Goal: Task Accomplishment & Management: Complete application form

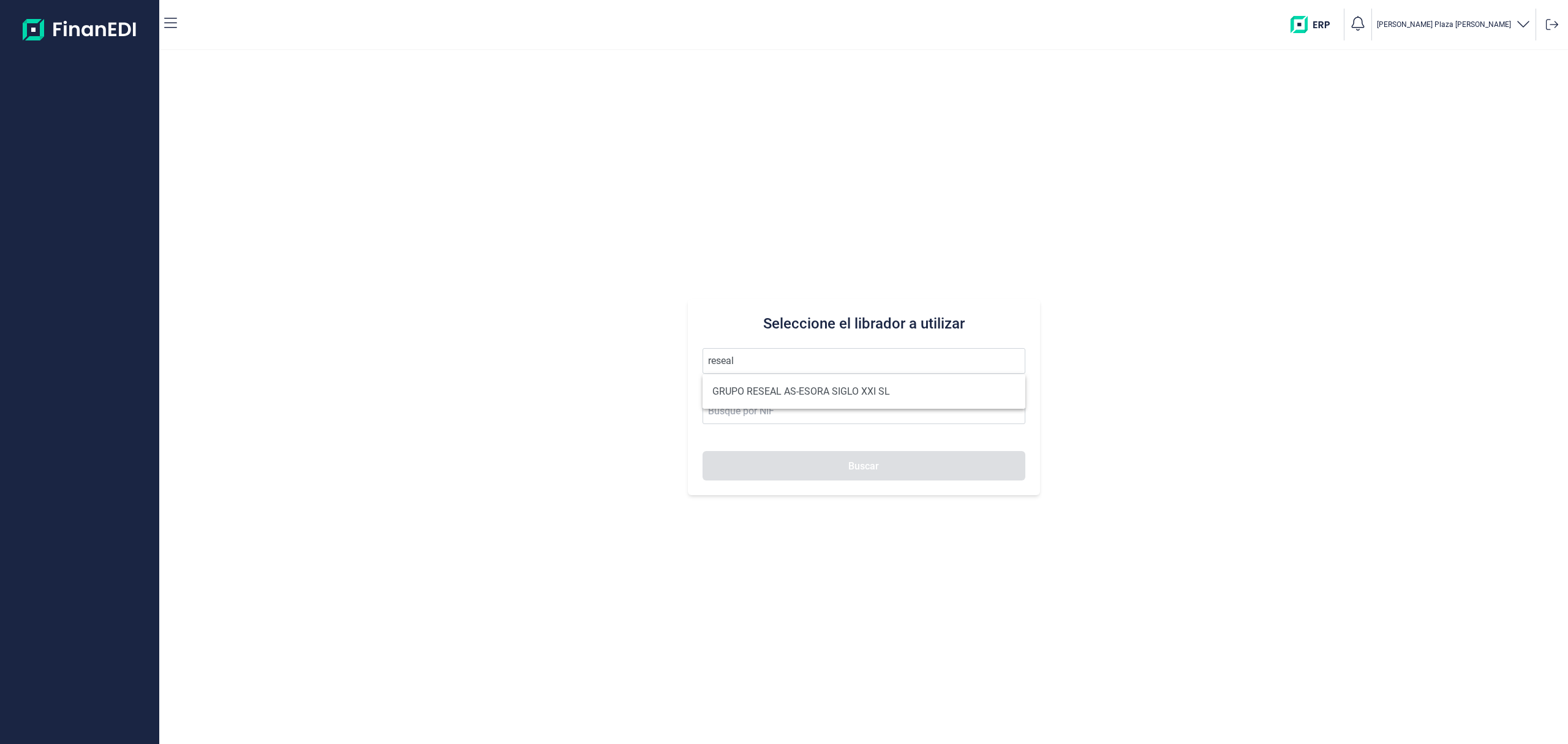
drag, startPoint x: 801, startPoint y: 388, endPoint x: 839, endPoint y: 455, distance: 77.0
click at [802, 389] on li "GRUPO RESEAL AS-ESORA SIGLO XXI SL" at bounding box center [864, 392] width 323 height 25
type input "GRUPO RESEAL AS-ESORA SIGLO XXI SL"
type input "B12891875"
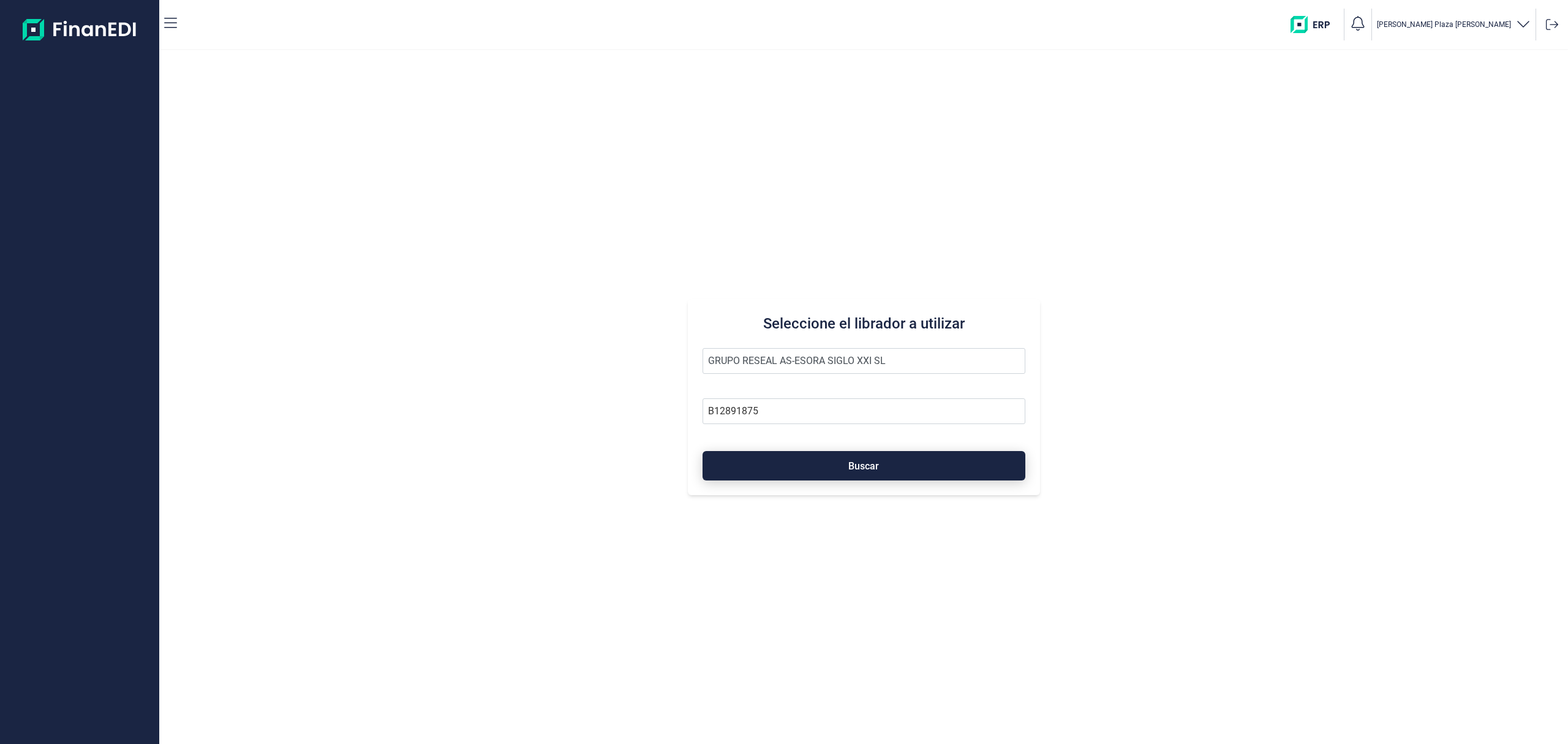
click at [834, 473] on button "Buscar" at bounding box center [864, 465] width 323 height 30
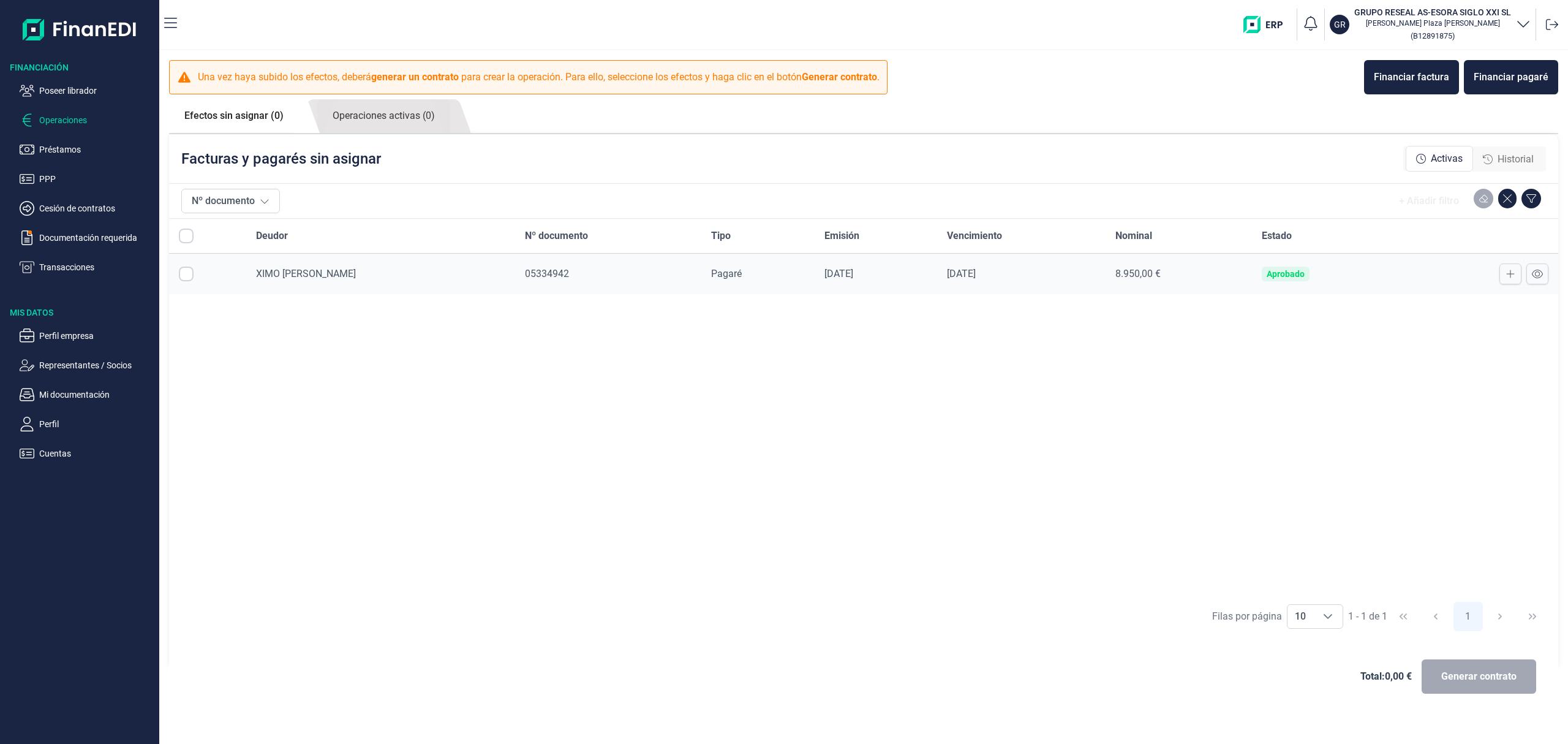
checkbox input "true"
click at [1539, 271] on icon at bounding box center [1537, 274] width 11 height 10
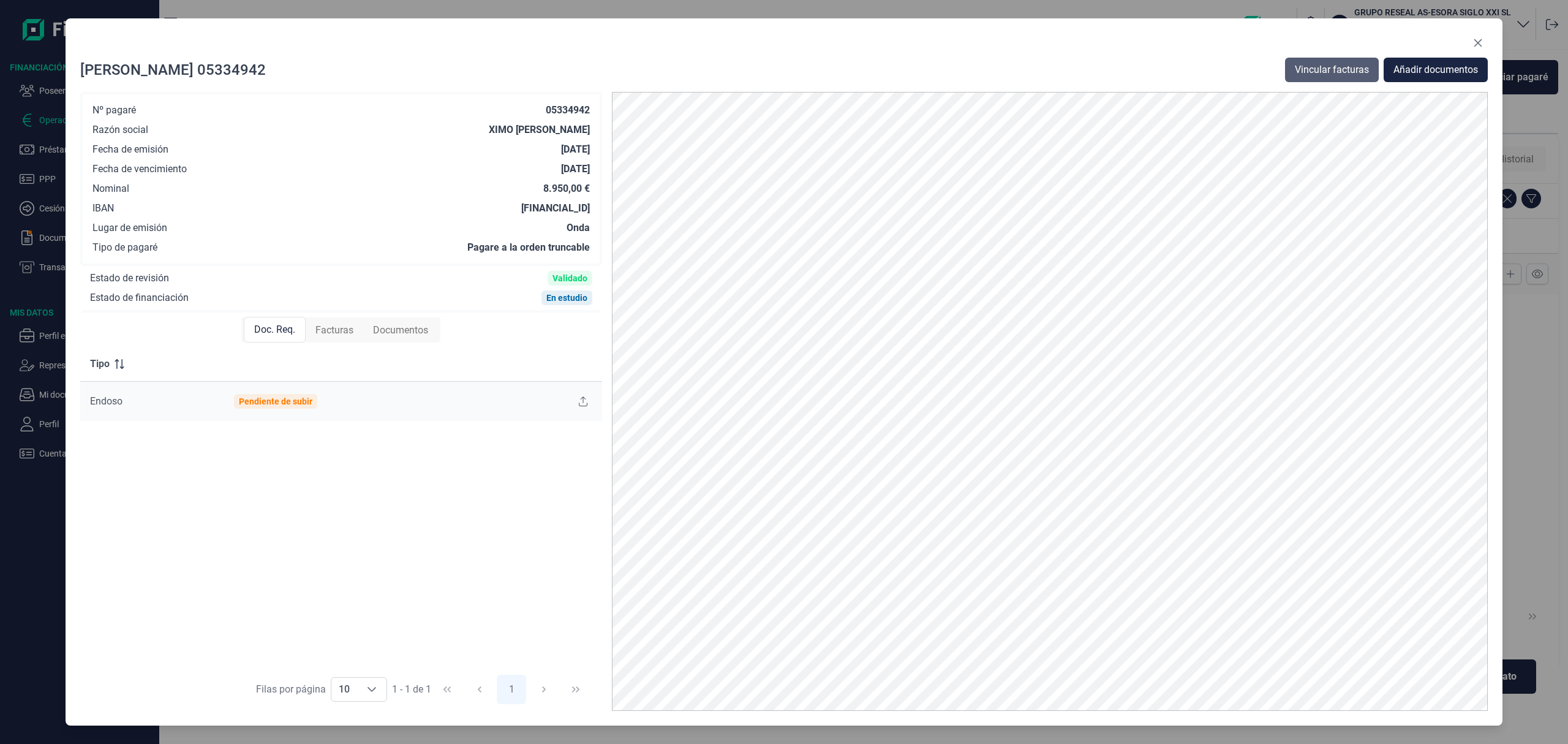
click at [1344, 69] on span "Vincular facturas" at bounding box center [1332, 70] width 74 height 14
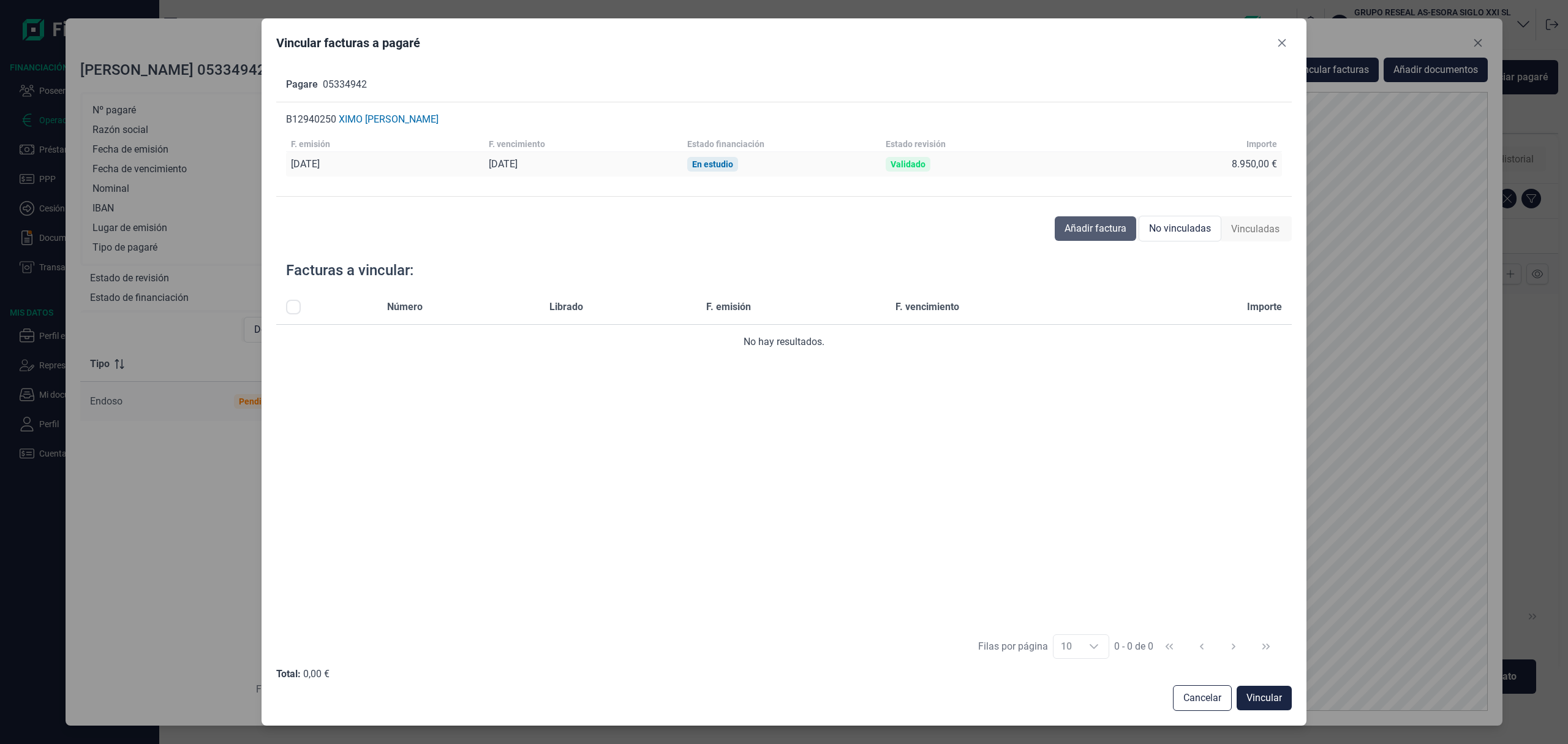
click at [1115, 222] on span "Añadir factura" at bounding box center [1096, 229] width 62 height 14
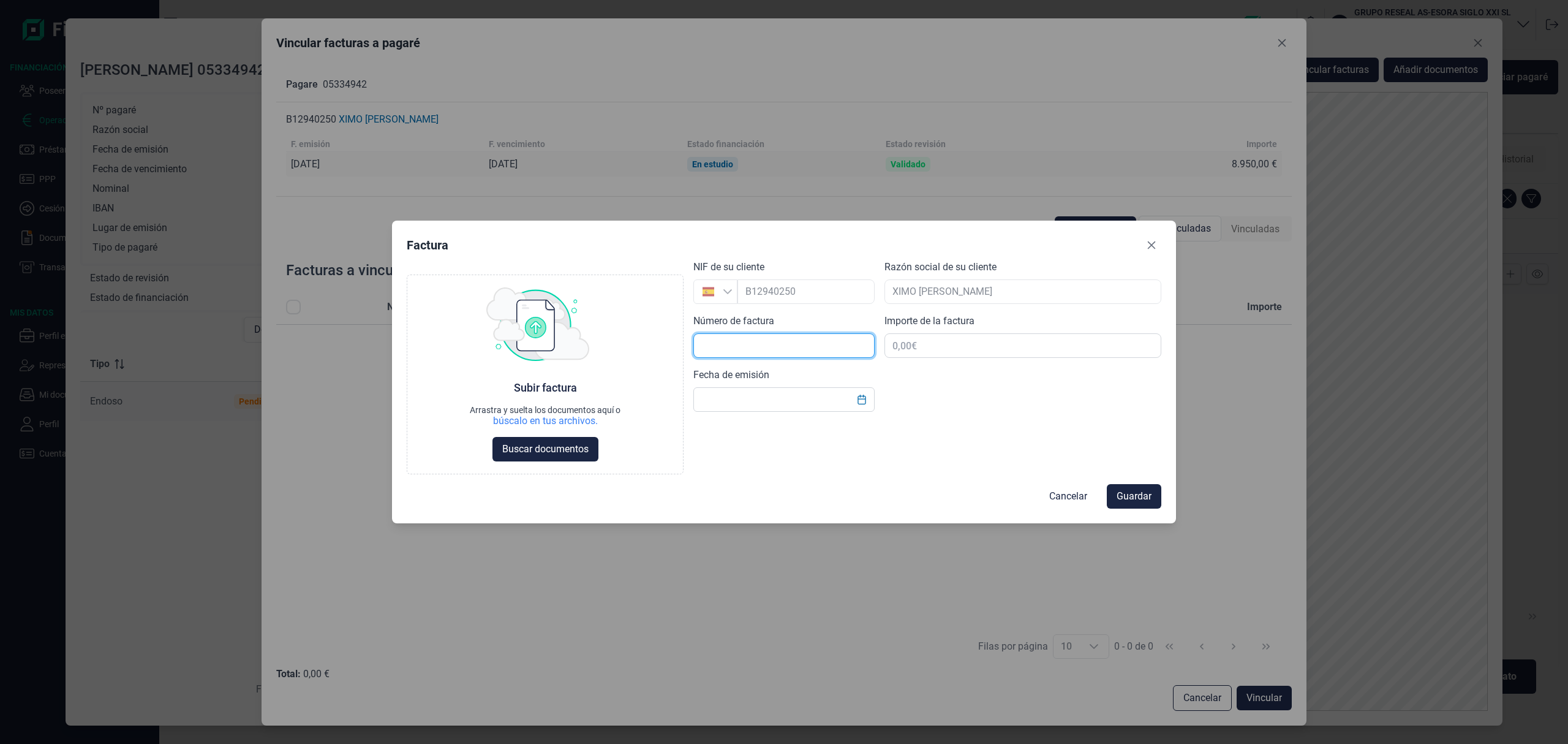
click at [789, 349] on input "text" at bounding box center [784, 346] width 181 height 25
type input "11"
type input "8.950,01 €"
click at [832, 397] on input "text" at bounding box center [784, 400] width 181 height 25
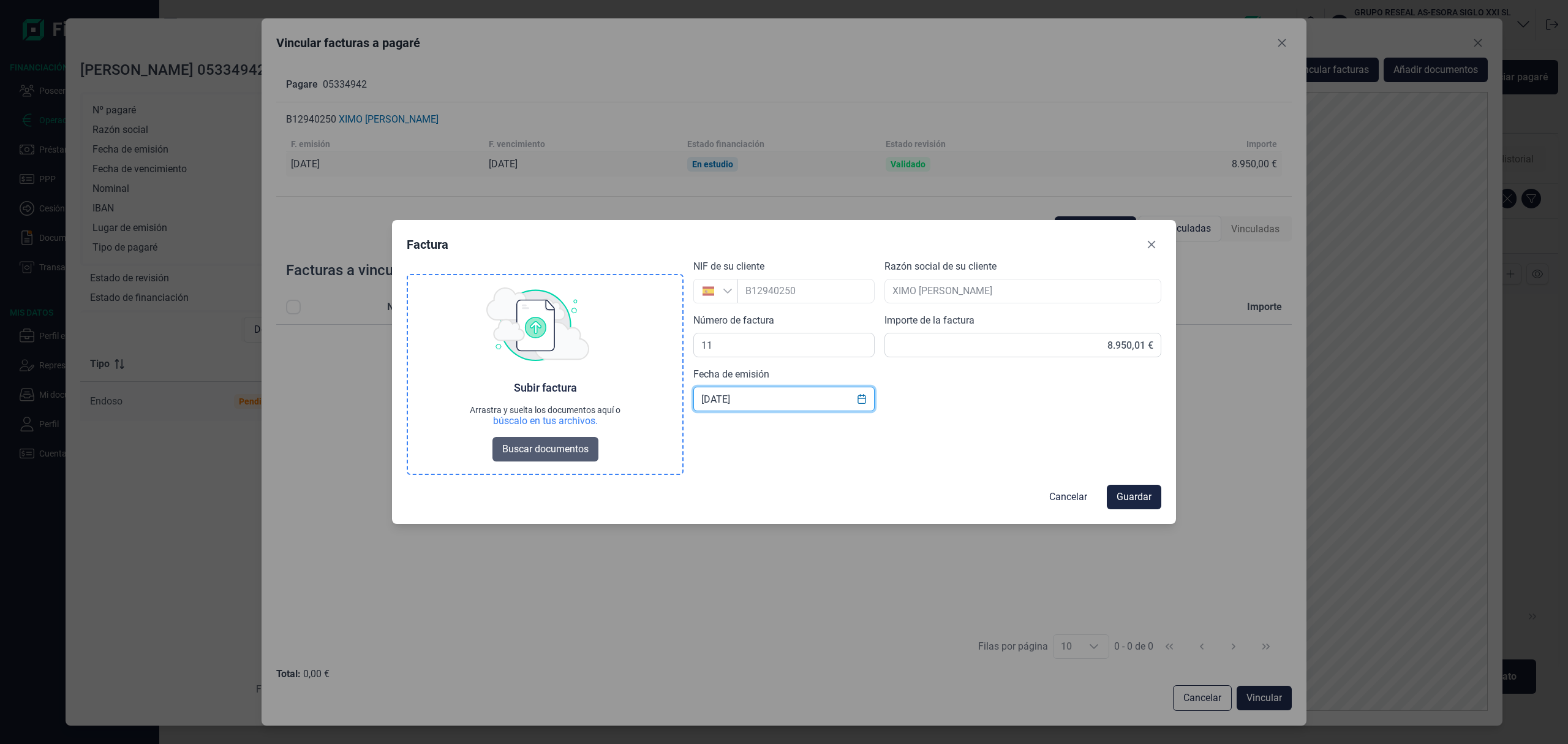
type input "[DATE]"
click at [526, 445] on span "Buscar documentos" at bounding box center [546, 449] width 87 height 14
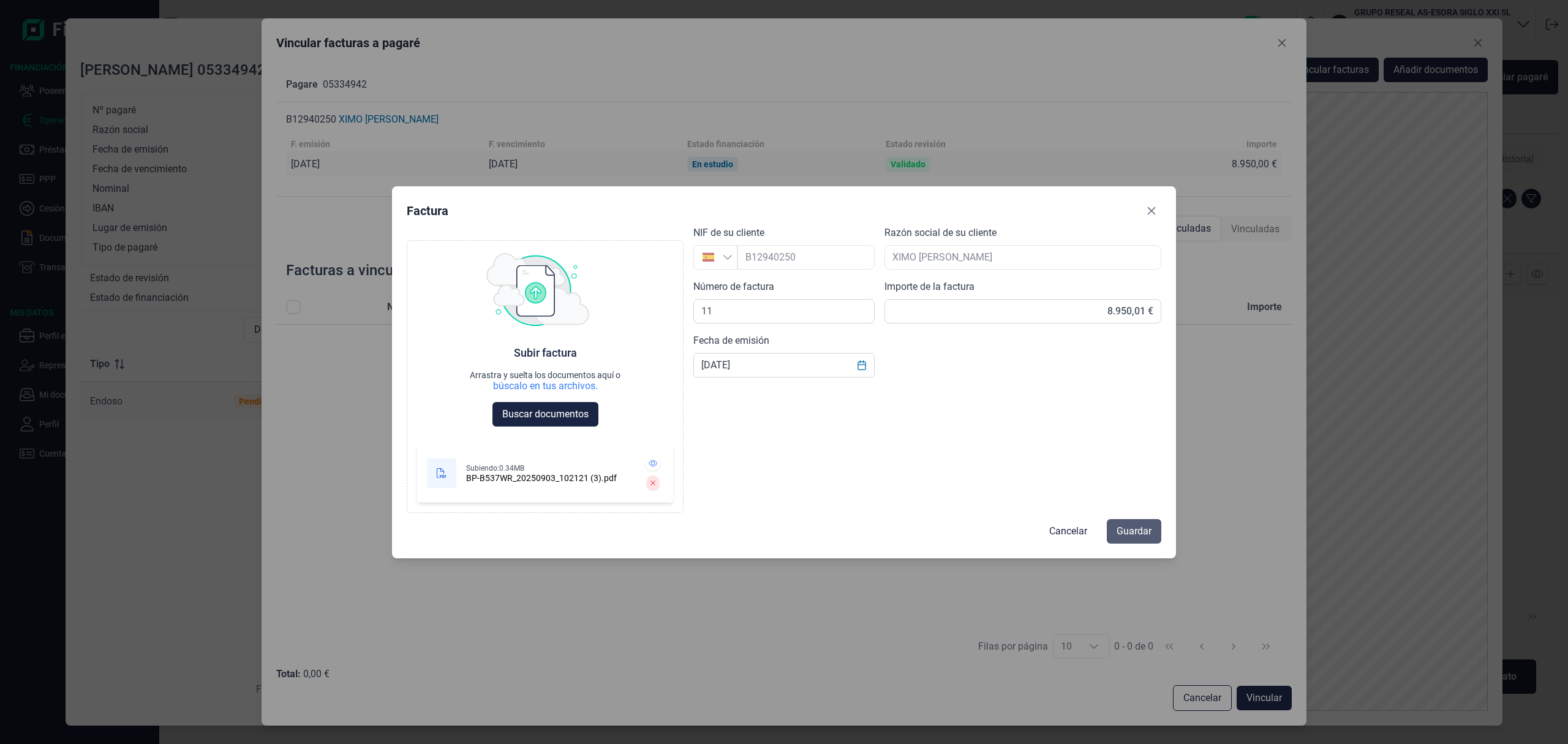
click at [1126, 532] on span "Guardar" at bounding box center [1134, 531] width 35 height 14
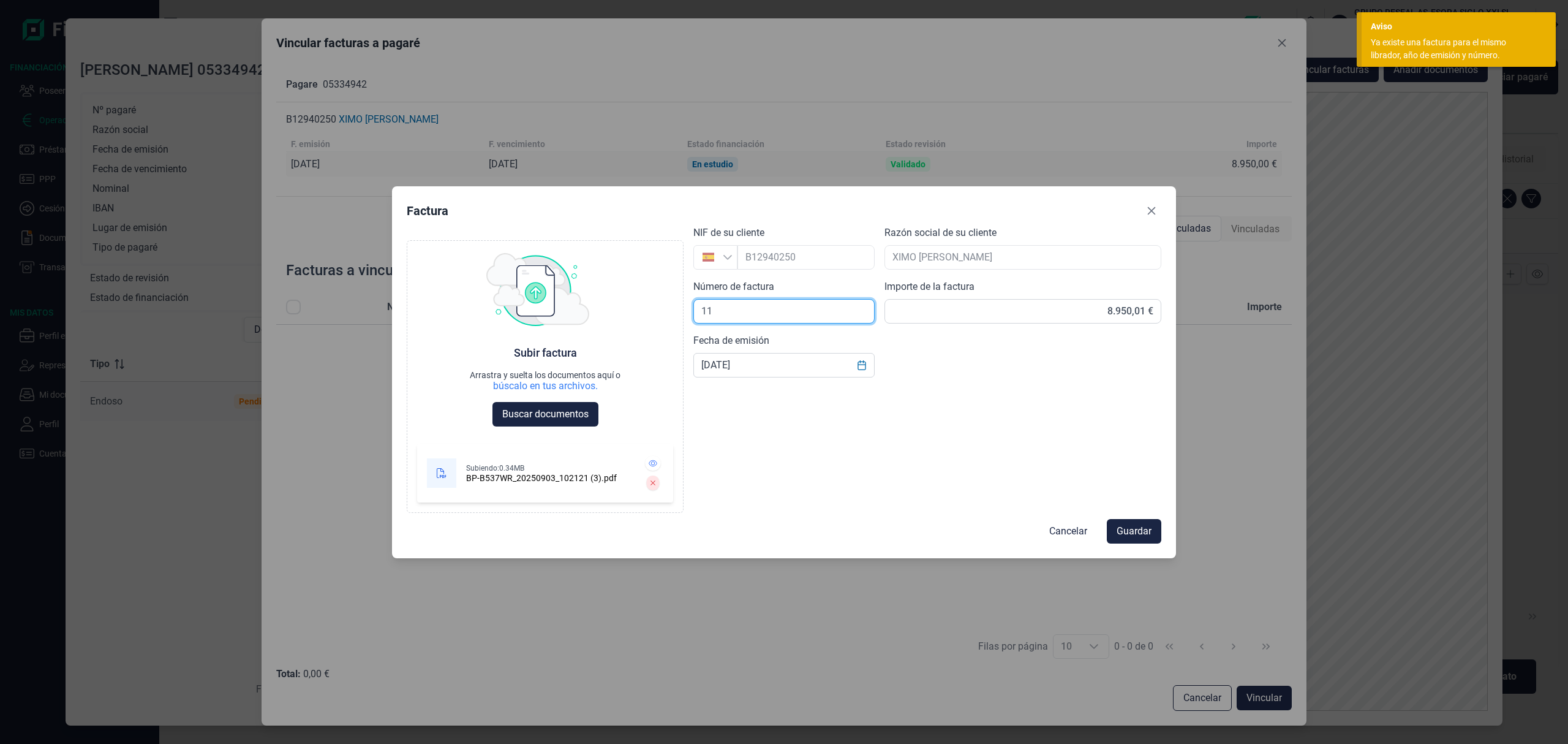
click at [742, 307] on input "11" at bounding box center [784, 312] width 181 height 25
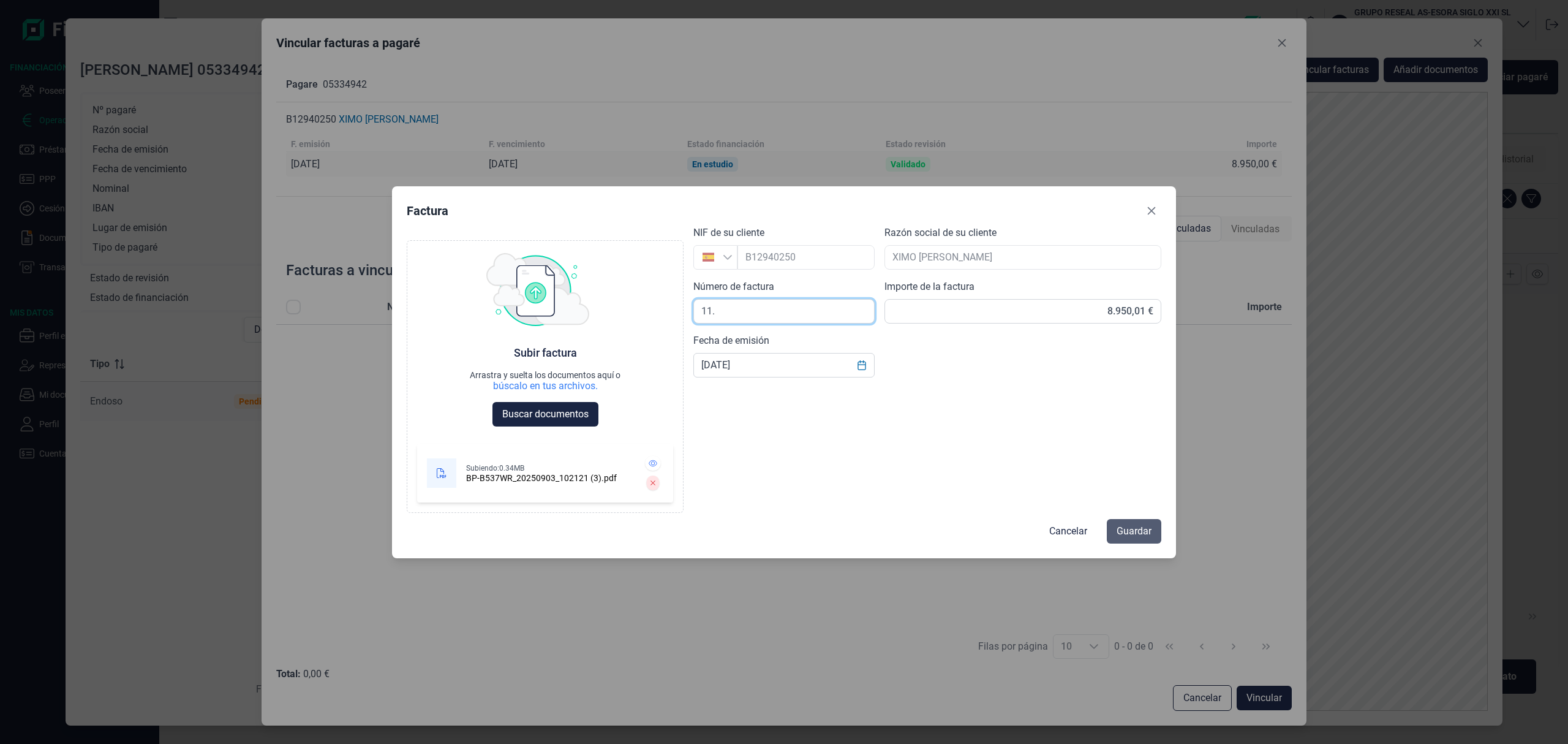
type input "11."
click at [1140, 532] on span "Guardar" at bounding box center [1134, 531] width 35 height 14
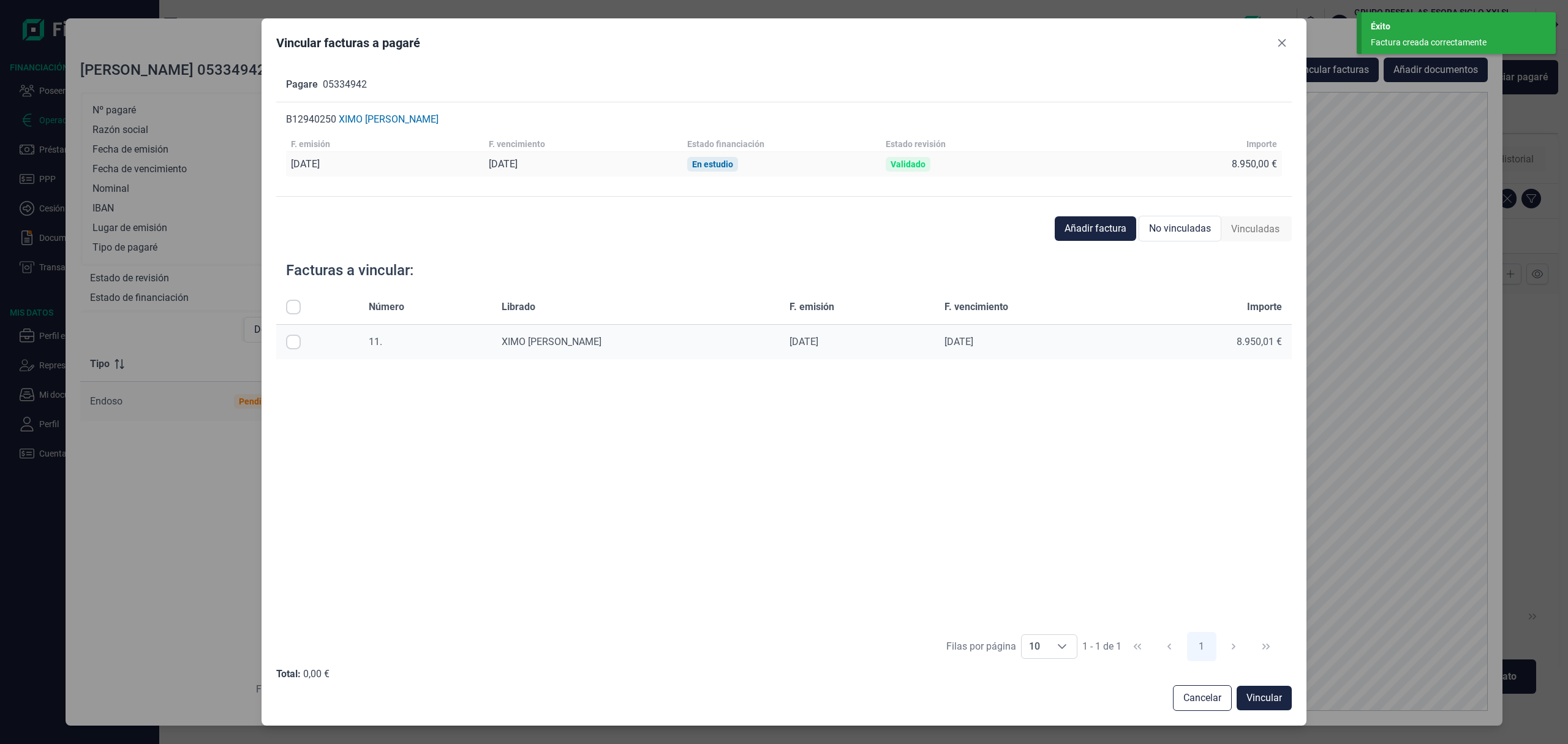
click at [297, 344] on input "Row Selected null" at bounding box center [294, 342] width 14 height 14
checkbox input "true"
click at [1275, 694] on span "Vincular" at bounding box center [1264, 698] width 35 height 14
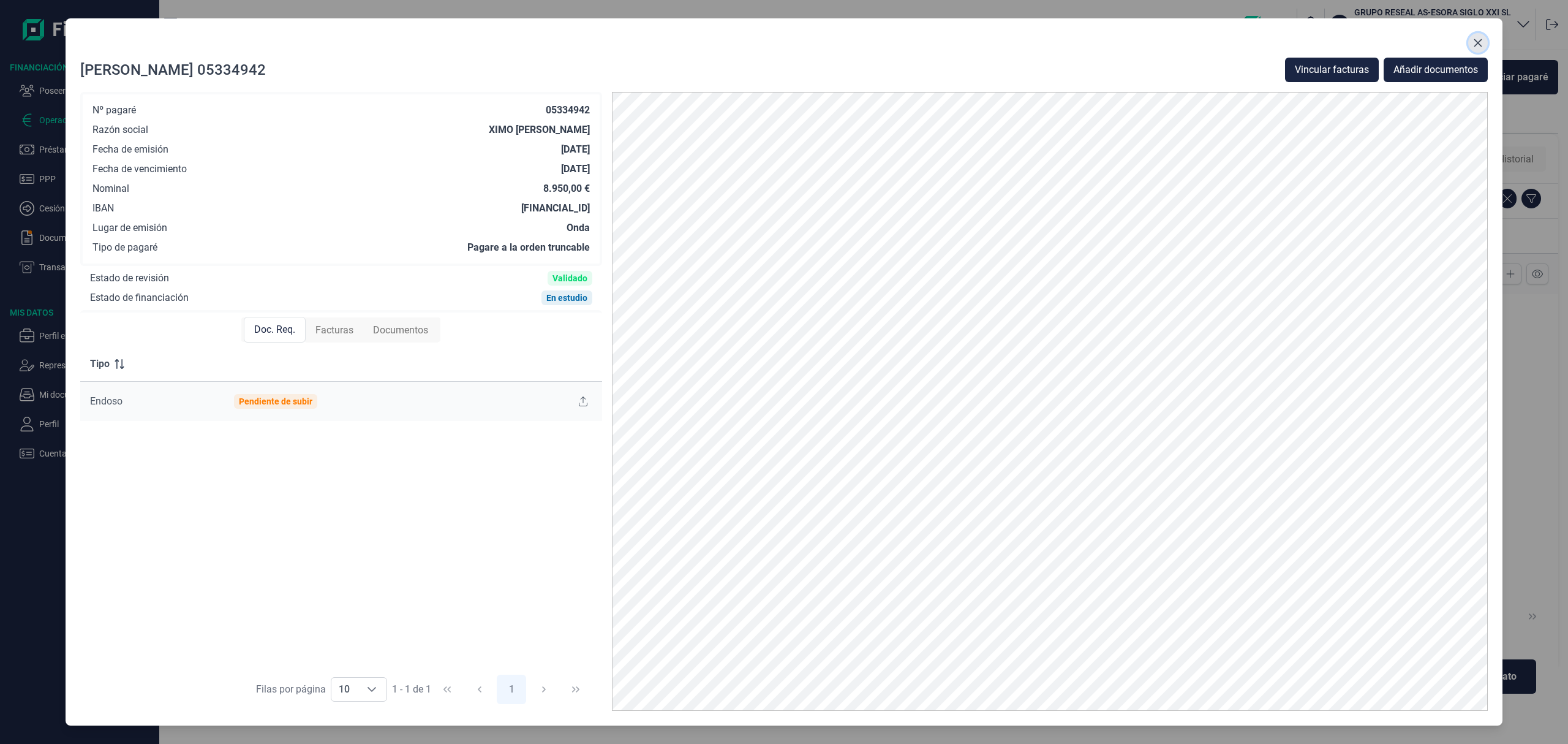
click at [1478, 43] on icon "Close" at bounding box center [1479, 43] width 8 height 8
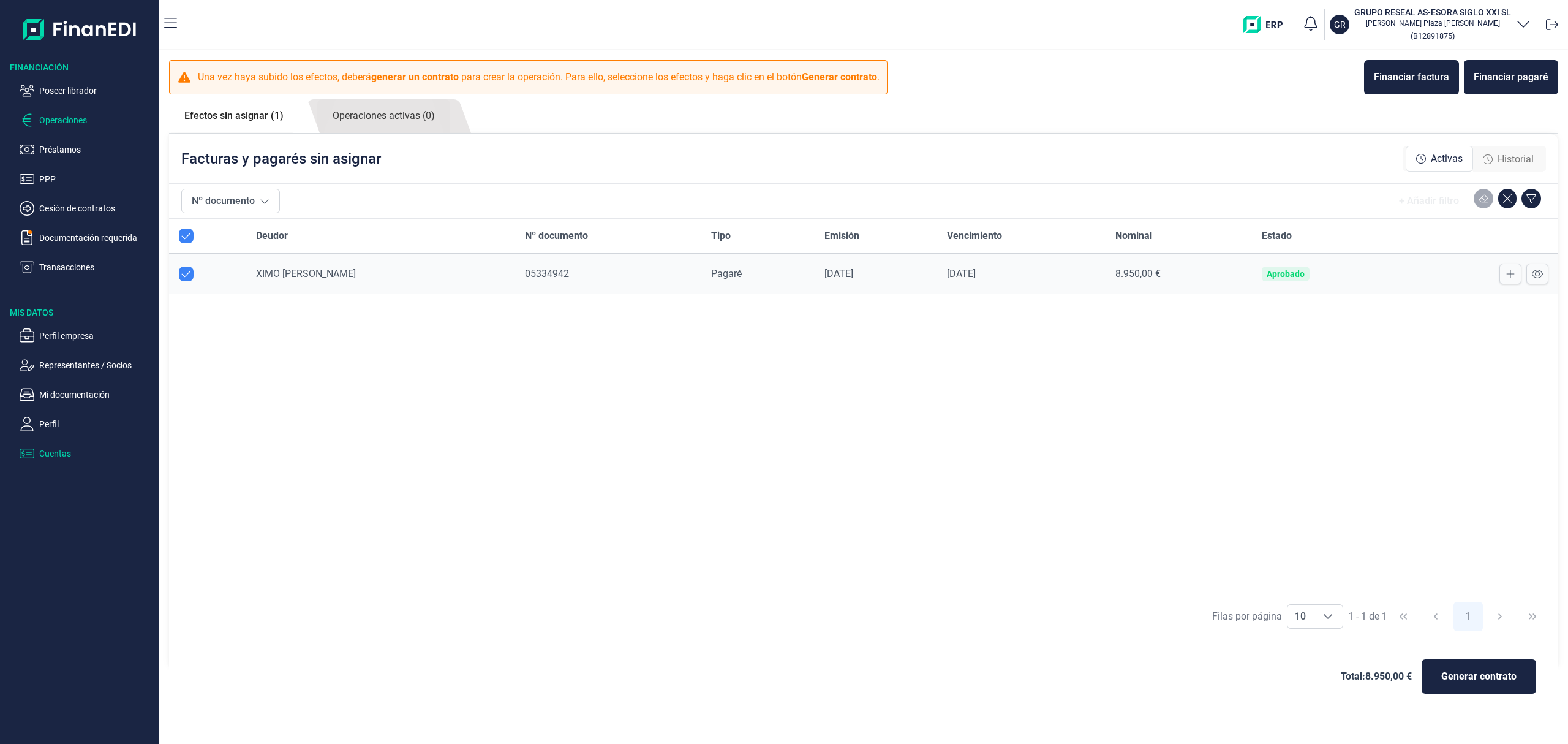
click at [65, 454] on p "Cuentas" at bounding box center [97, 453] width 115 height 14
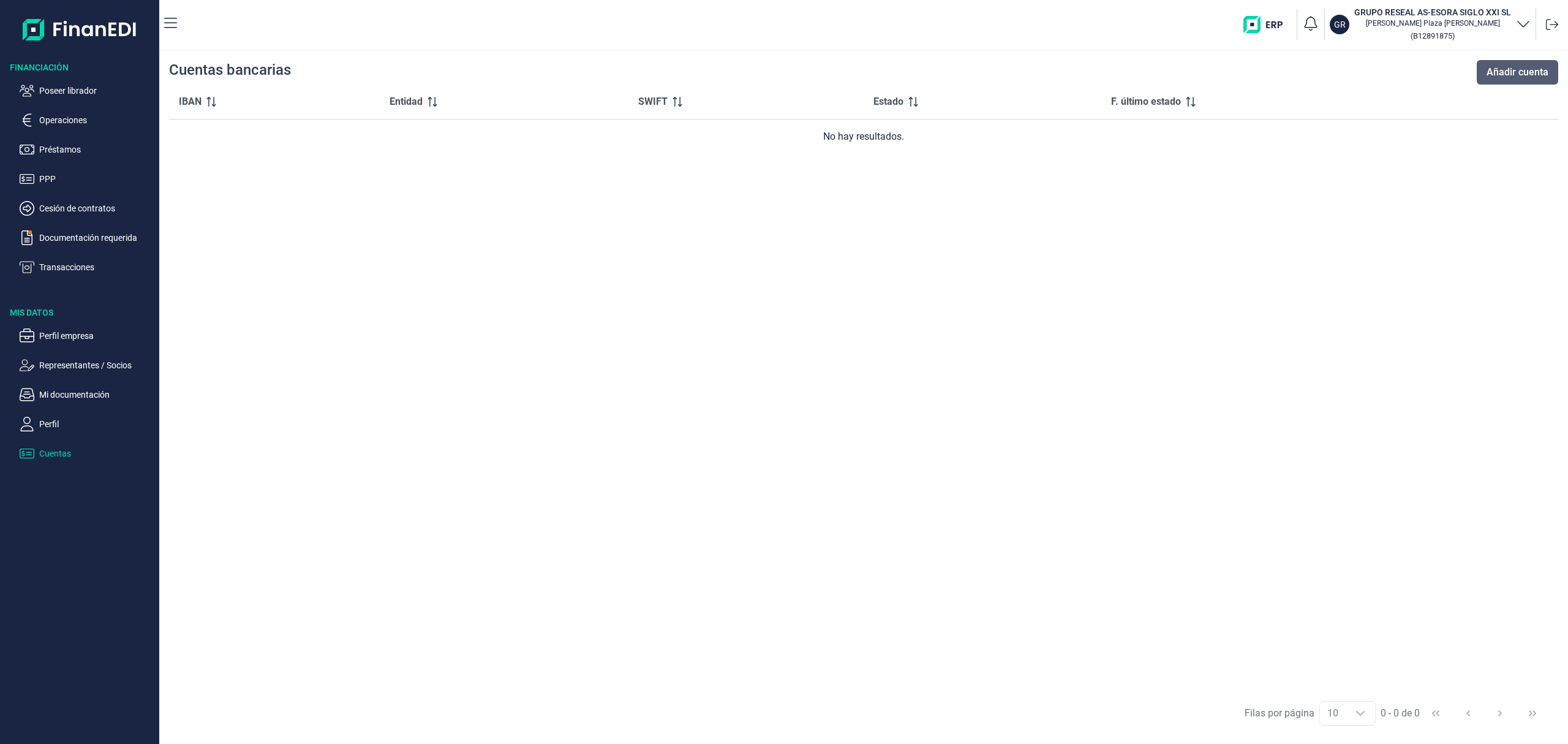
click at [1510, 69] on span "Añadir cuenta" at bounding box center [1518, 72] width 62 height 14
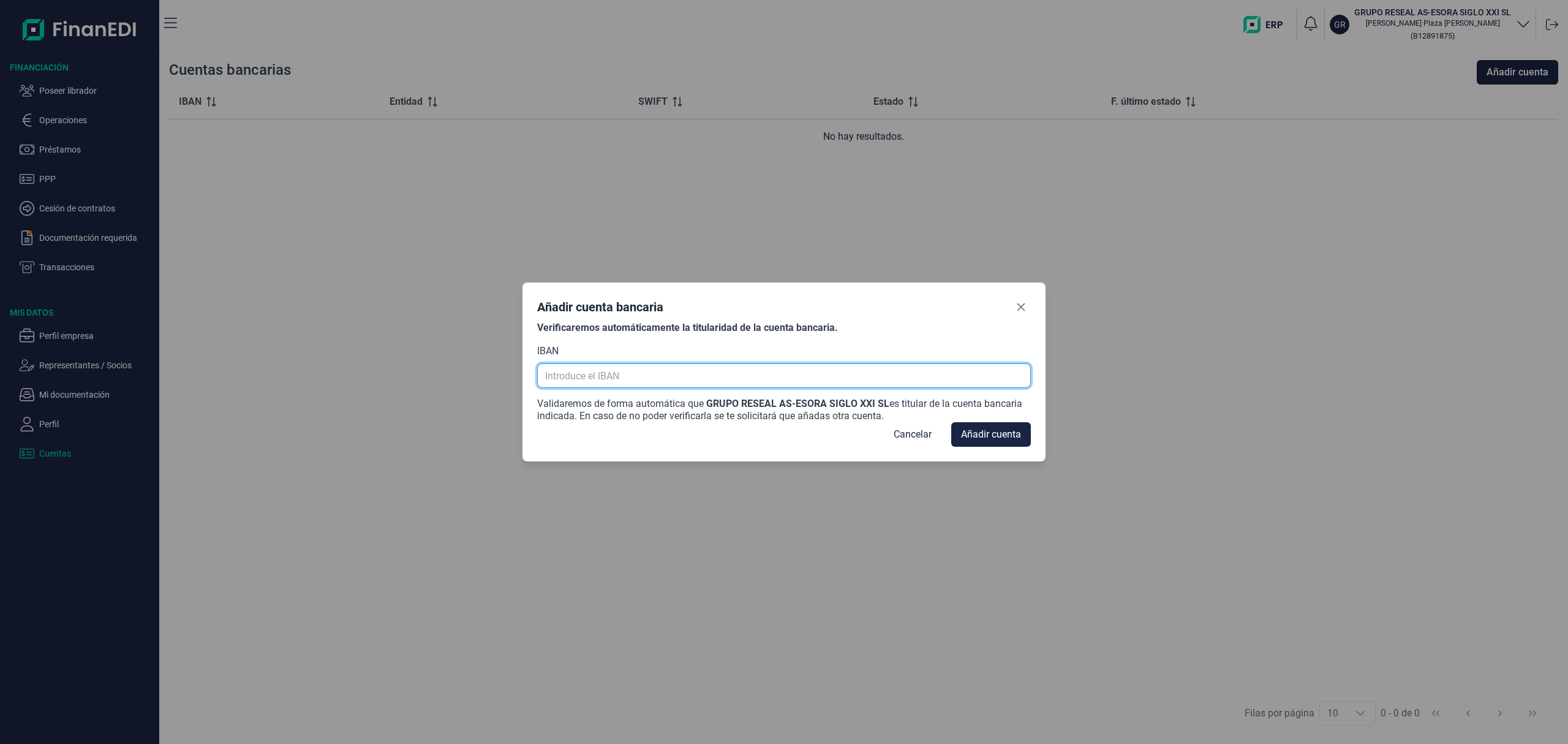
click at [605, 373] on input "text" at bounding box center [784, 376] width 493 height 25
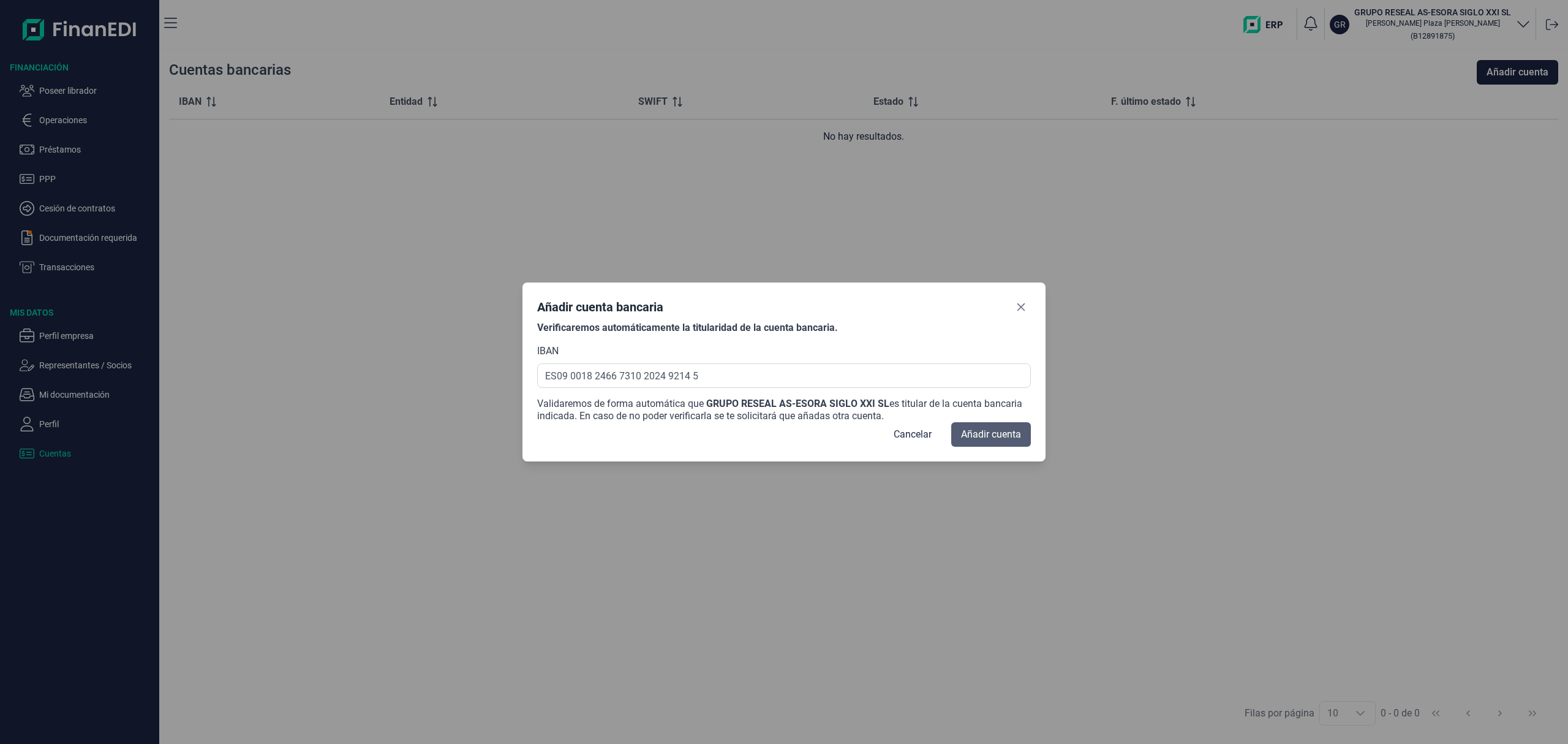
click at [995, 434] on span "Añadir cuenta" at bounding box center [991, 434] width 60 height 14
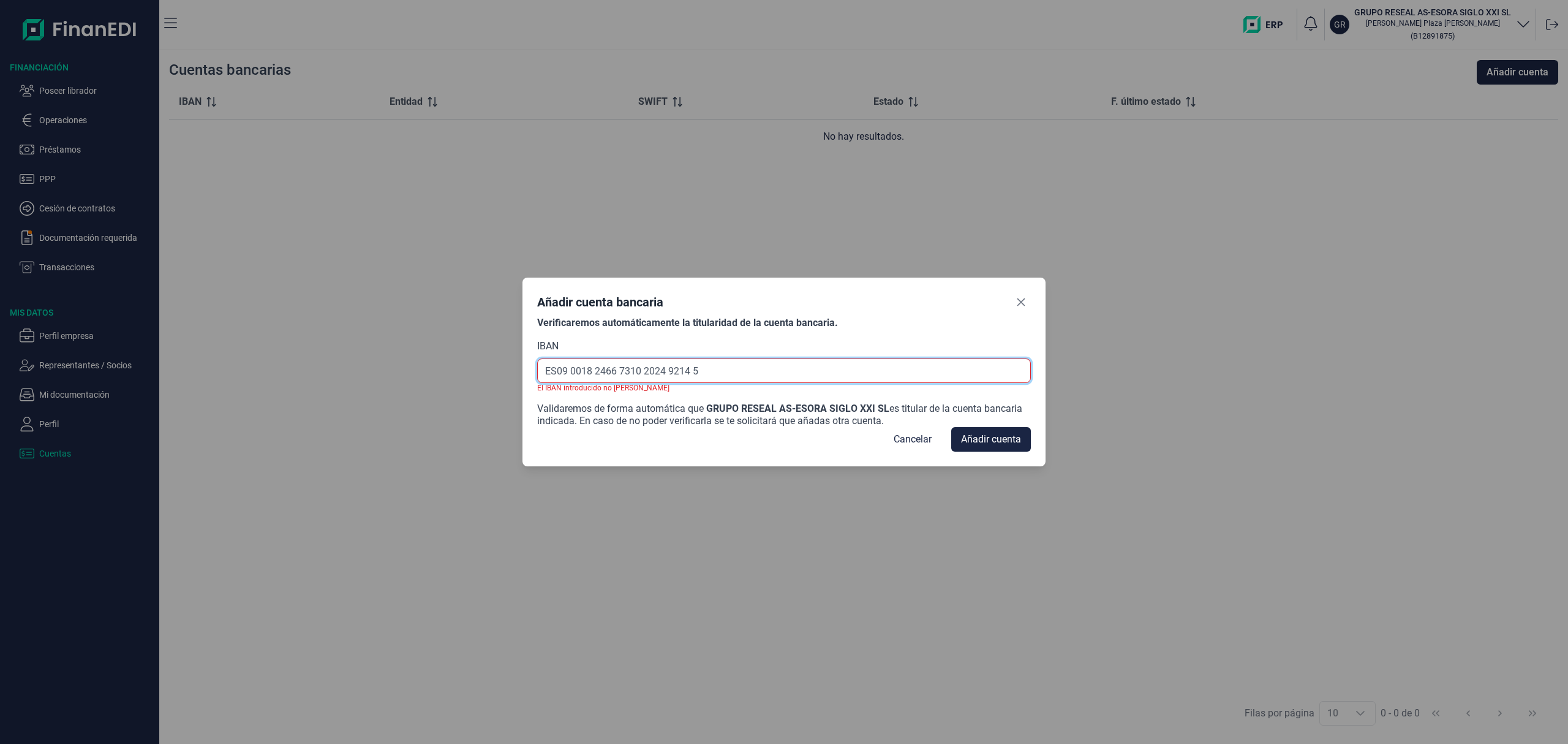
click at [579, 370] on input "ES09 0018 2466 7310 2024 9214 5" at bounding box center [784, 371] width 493 height 25
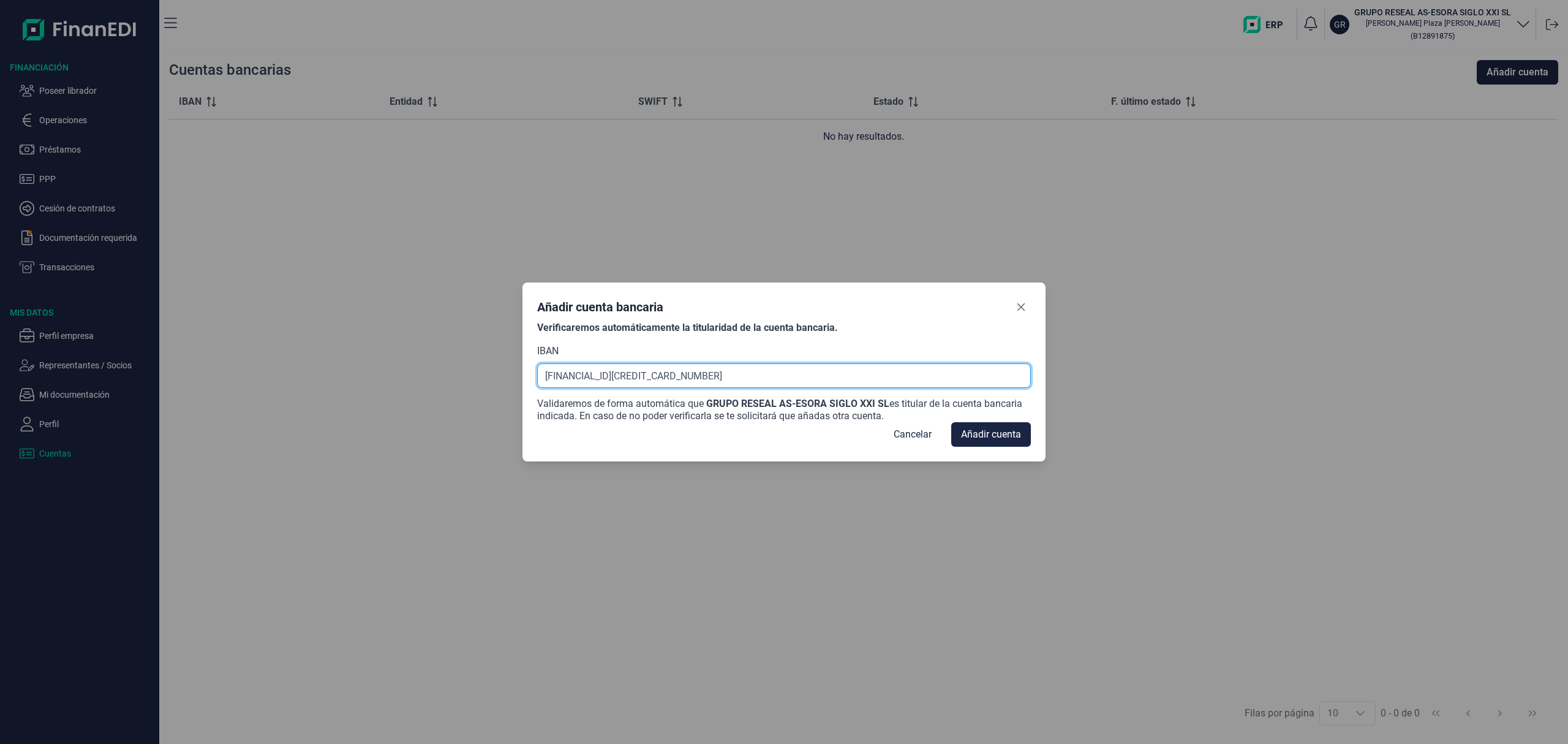
click at [620, 374] on input "[FINANCIAL_ID][CREDIT_CARD_NUMBER]" at bounding box center [784, 376] width 493 height 25
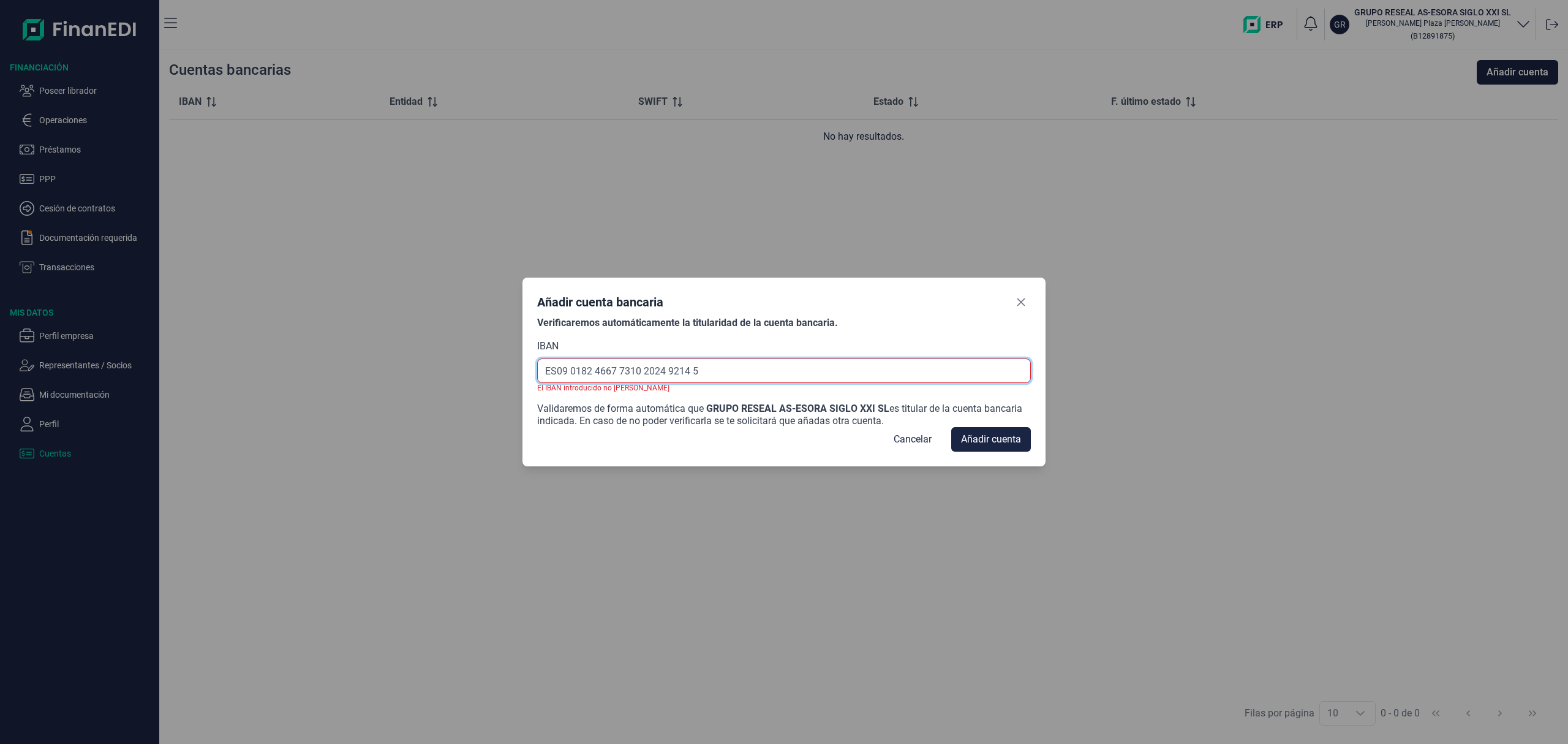
drag, startPoint x: 620, startPoint y: 368, endPoint x: 860, endPoint y: 395, distance: 241.5
click at [860, 395] on div "Verificaremos automáticamente la titularidad de la cuenta bancaria. IBAN ES09 […" at bounding box center [784, 372] width 493 height 110
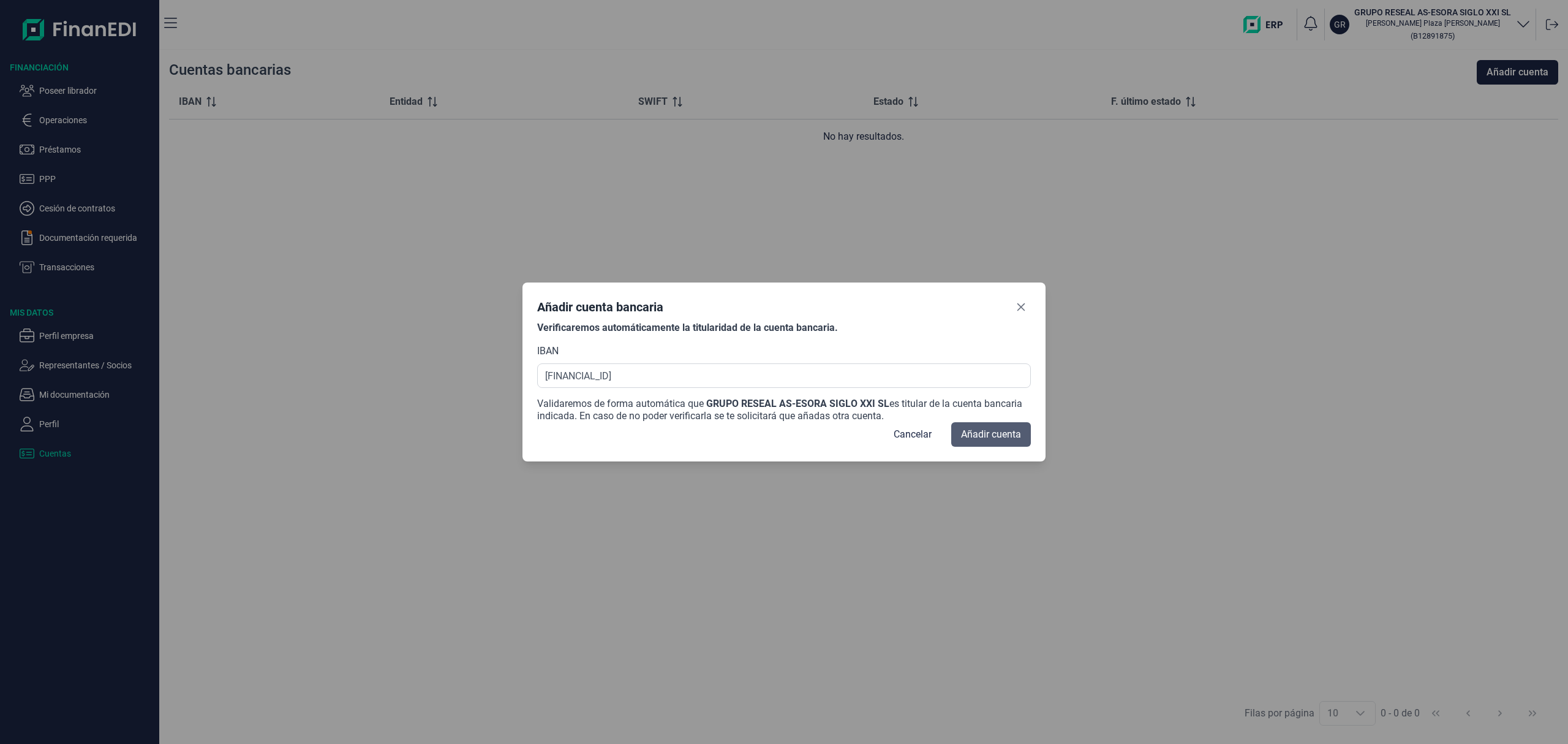
type input "[FINANCIAL_ID][CREDIT_CARD_NUMBER]"
click at [1000, 425] on button "Añadir cuenta" at bounding box center [991, 434] width 79 height 25
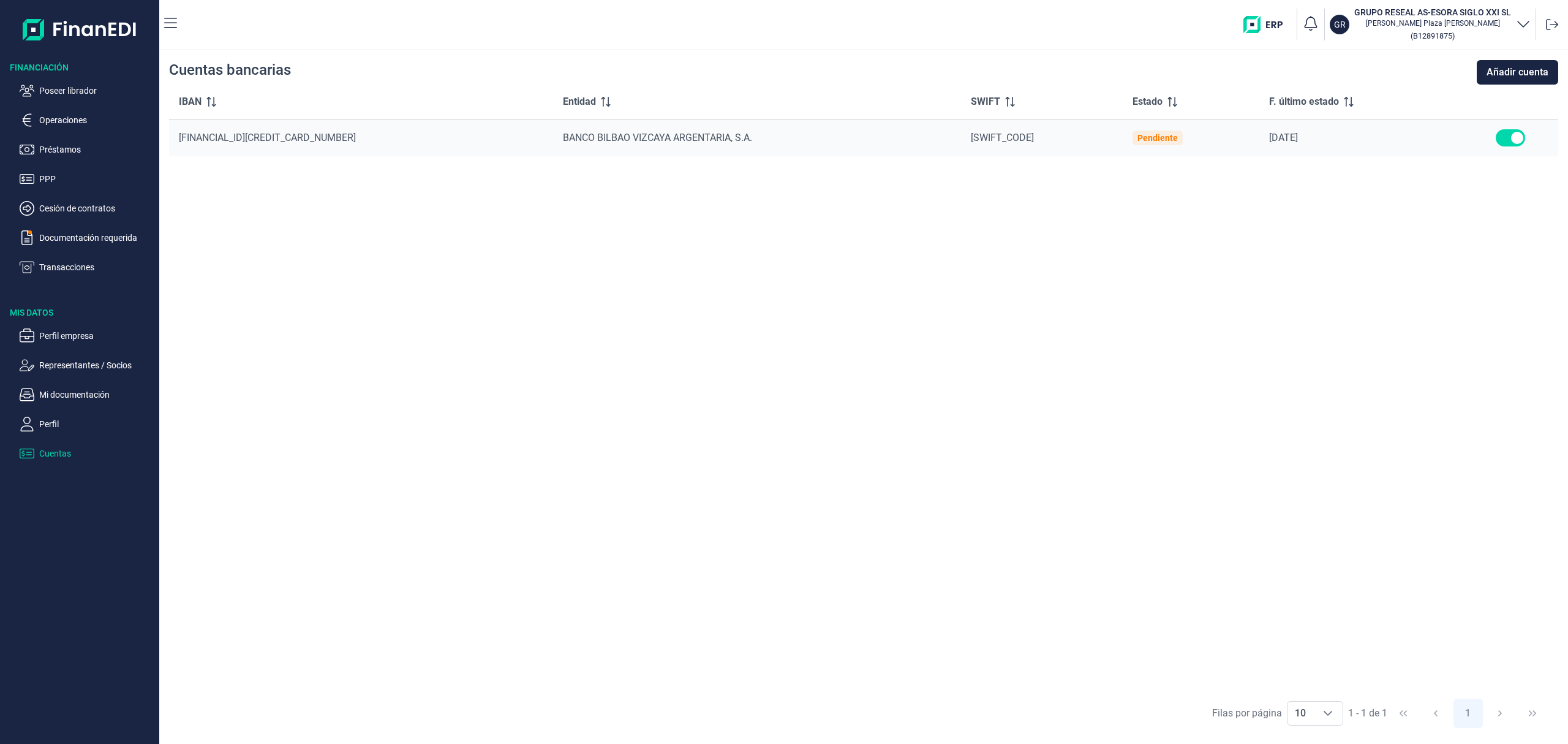
click at [84, 365] on p "Representantes / Socios" at bounding box center [97, 365] width 115 height 14
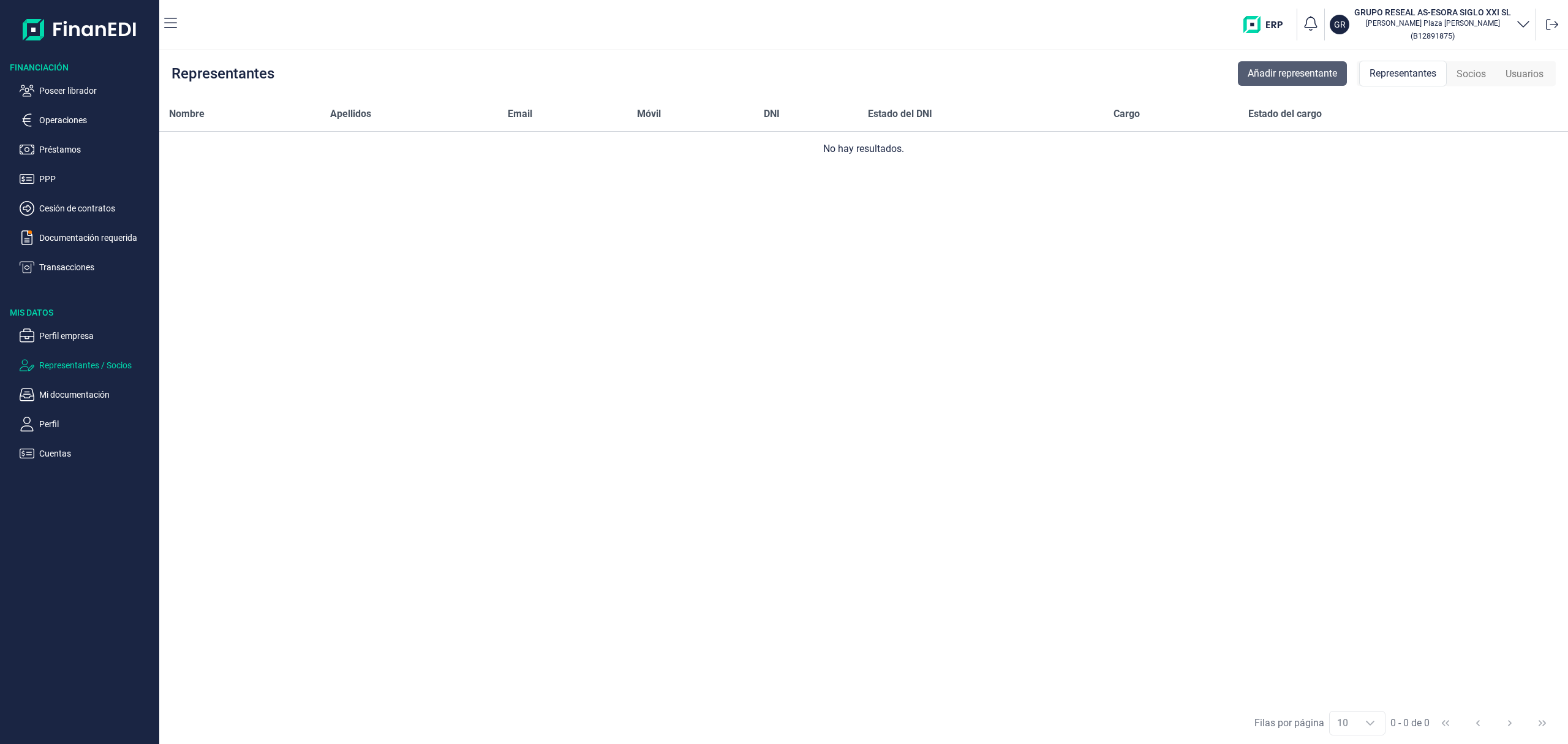
click at [1314, 70] on span "Añadir representante" at bounding box center [1292, 74] width 89 height 14
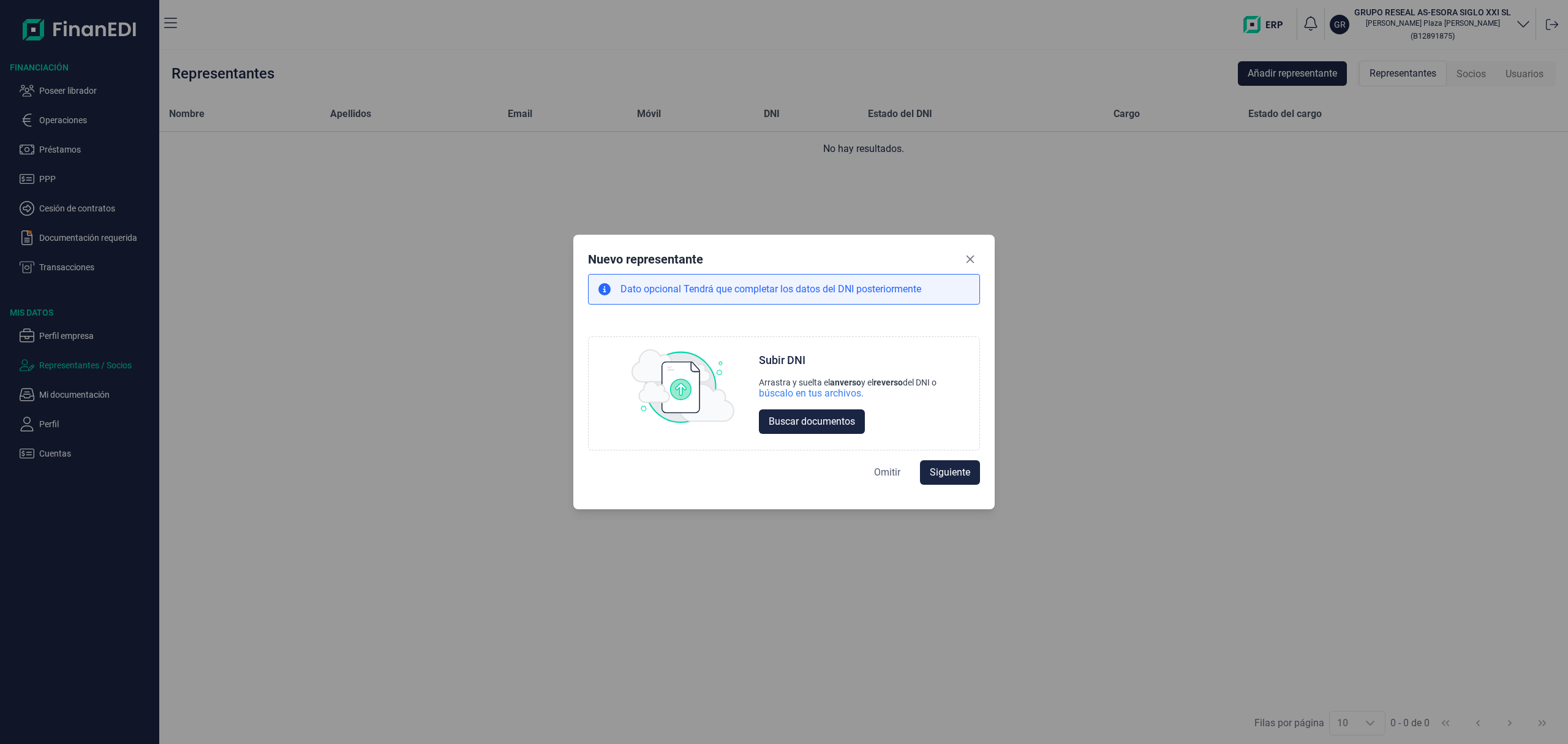
click at [881, 478] on span "Omitir" at bounding box center [887, 473] width 27 height 14
select select "ES"
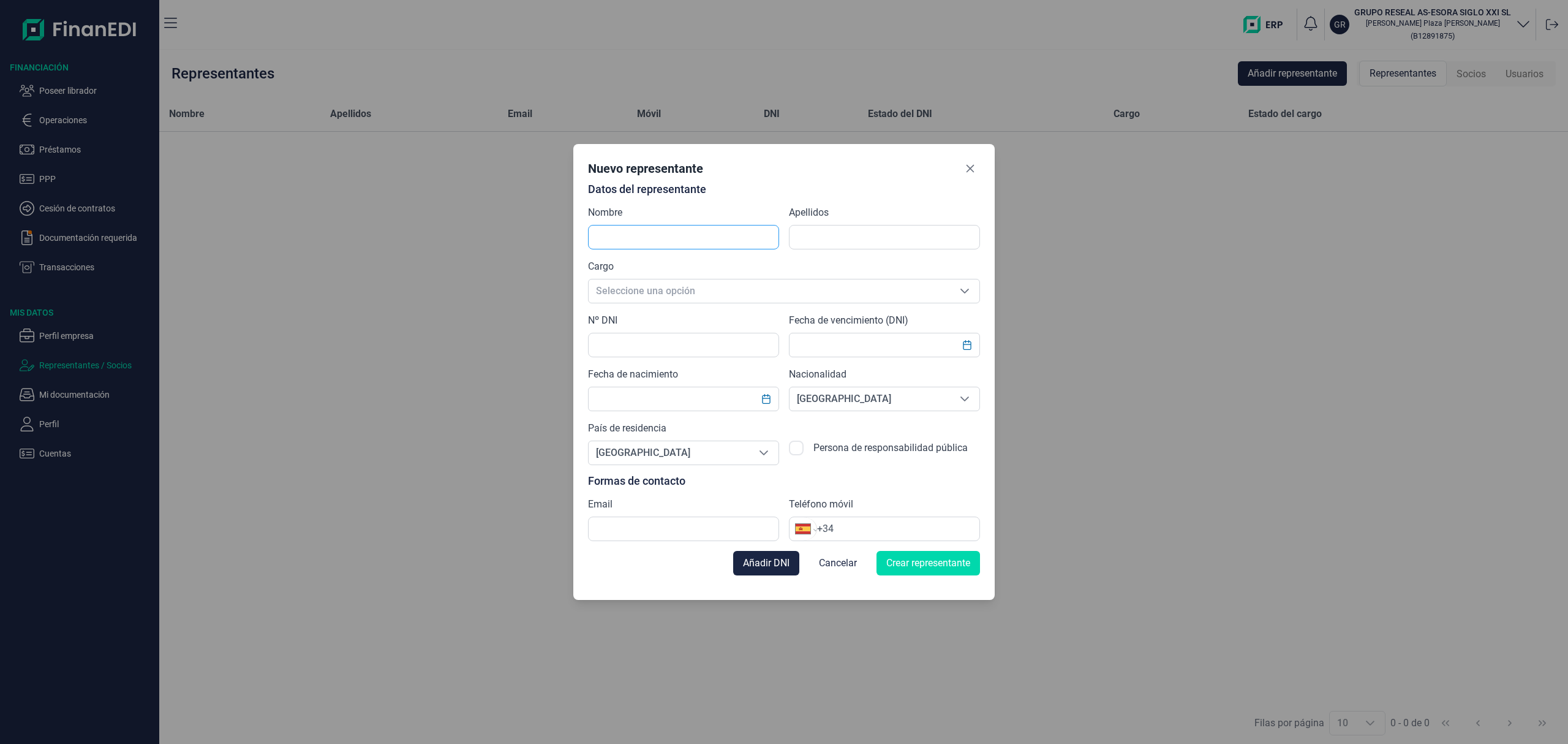
click at [698, 250] on div "Datos del representante Nombre Apellidos Cargo Seleccione una opción Seleccione…" at bounding box center [784, 362] width 392 height 358
click at [698, 234] on input "text" at bounding box center [683, 237] width 191 height 25
type input "[PERSON_NAME]"
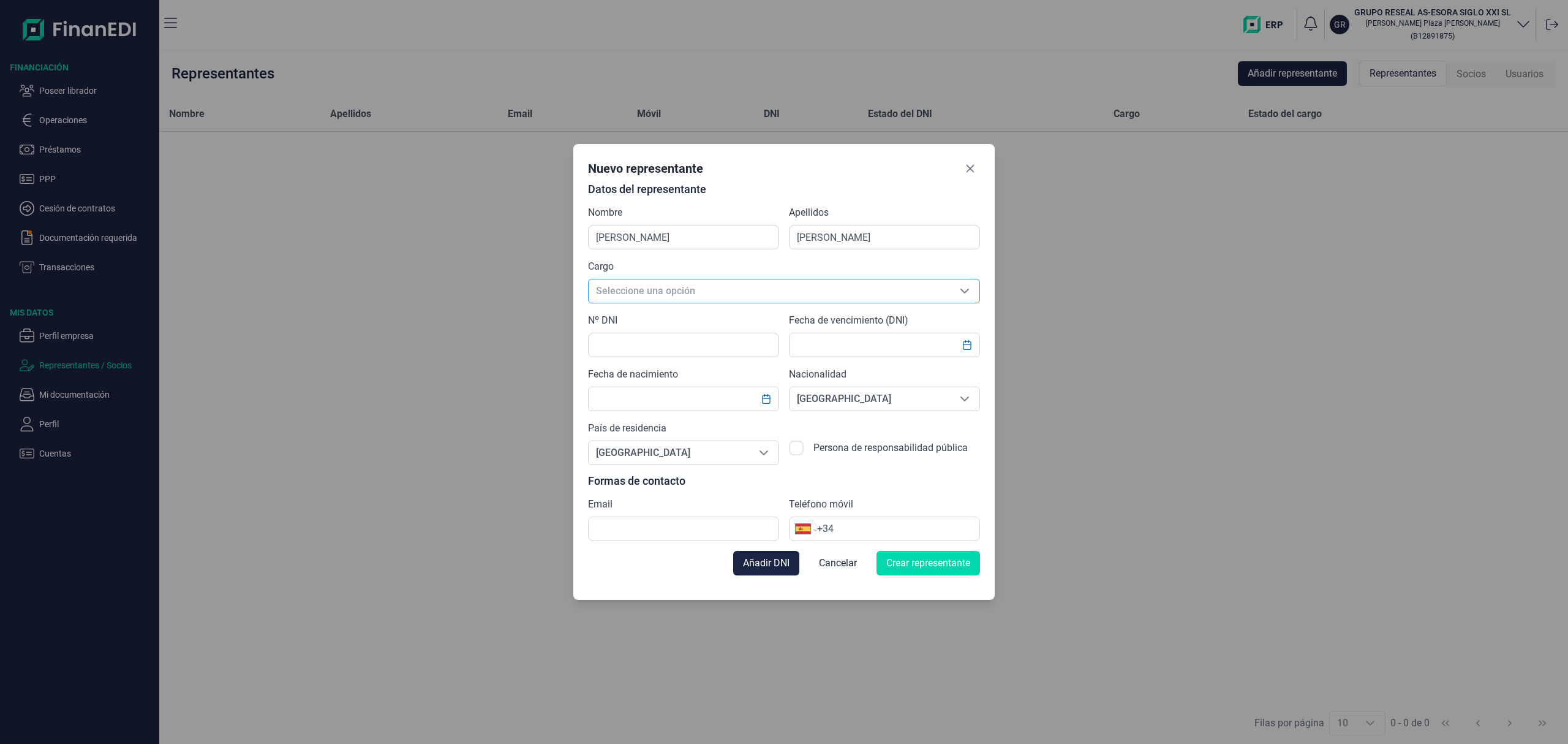
drag, startPoint x: 654, startPoint y: 291, endPoint x: 650, endPoint y: 300, distance: 9.8
click at [653, 292] on span "Seleccione una opción" at bounding box center [769, 291] width 361 height 23
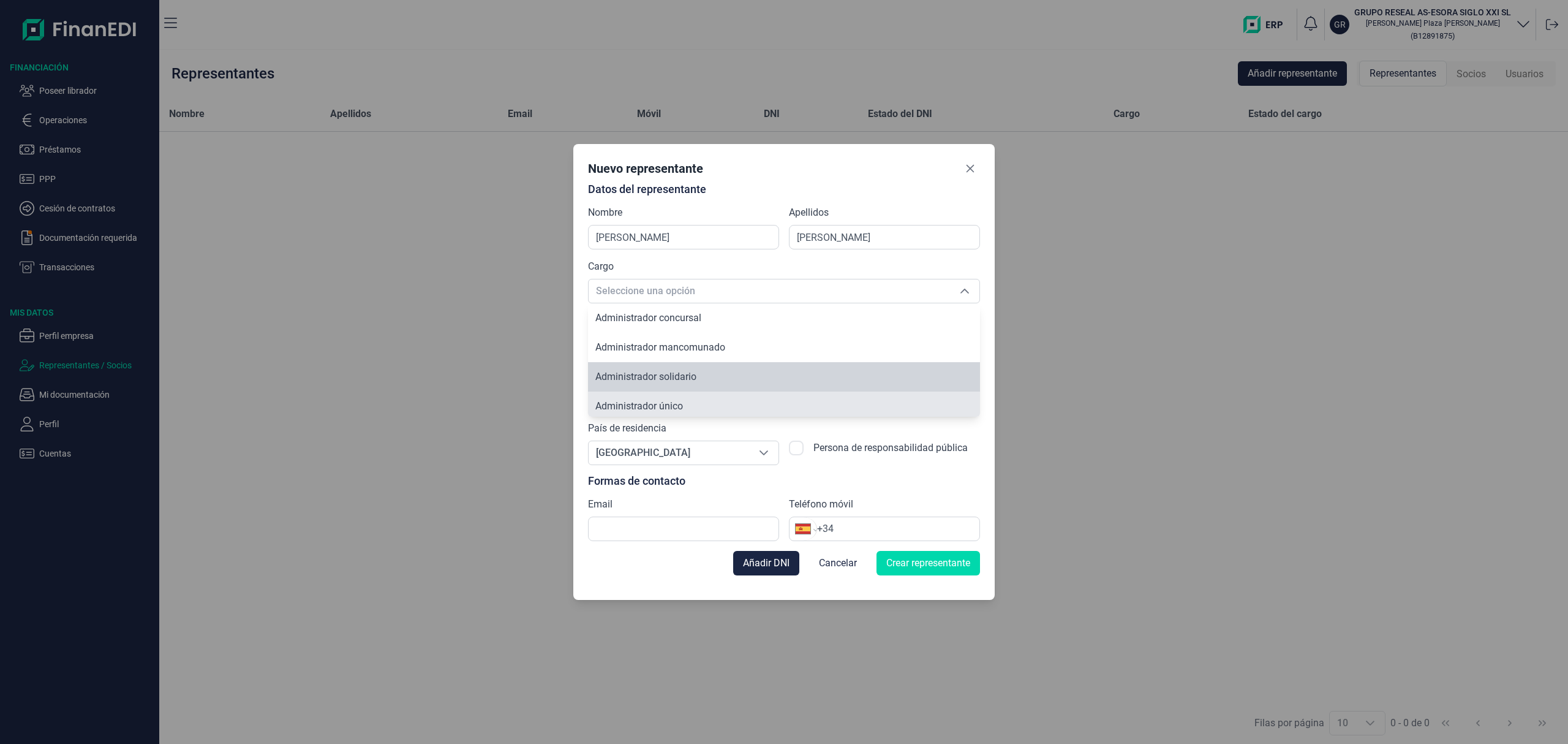
scroll to position [4, 0]
click at [692, 400] on li "Administrador único" at bounding box center [784, 403] width 392 height 30
type input "Administrador único"
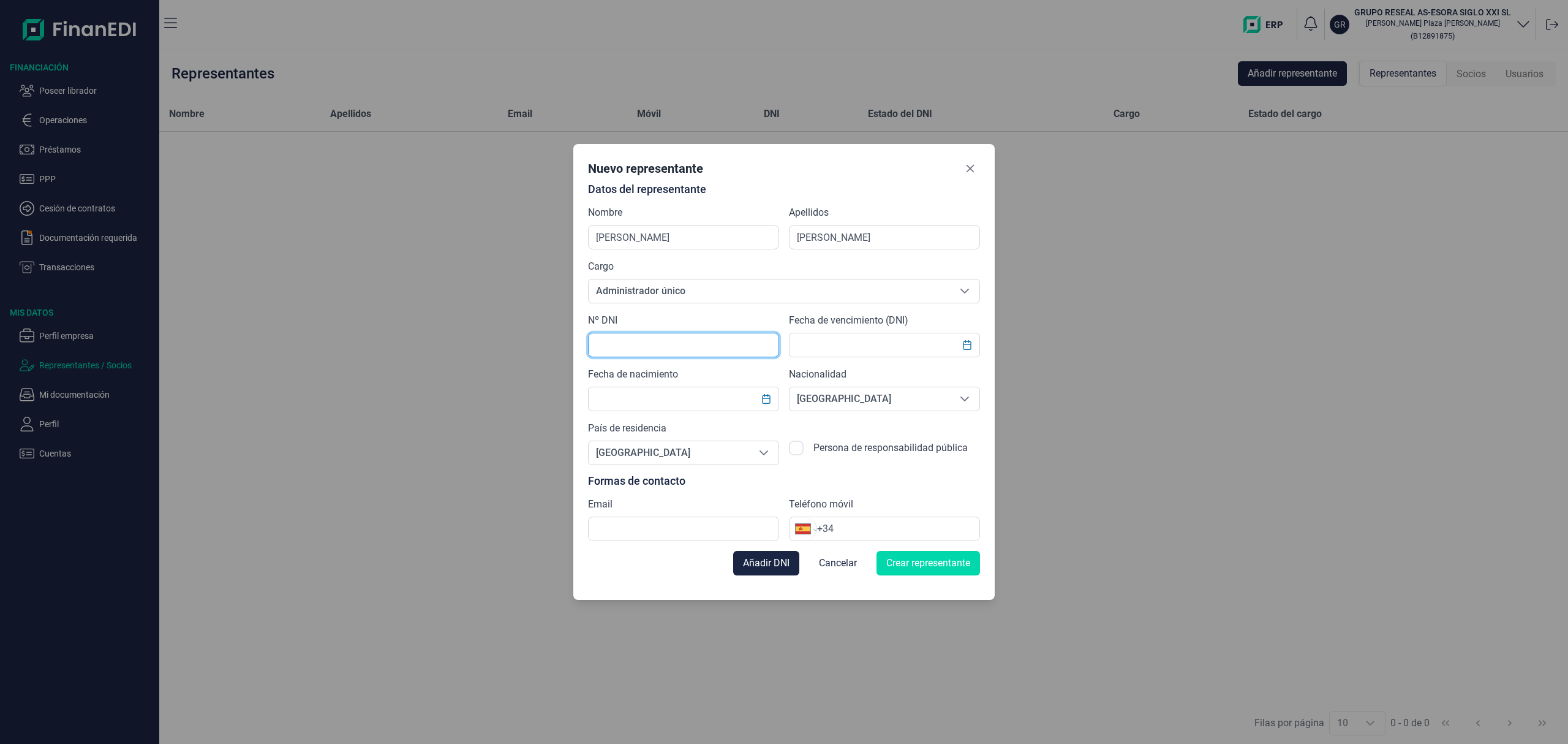
click at [648, 344] on input "text" at bounding box center [683, 345] width 191 height 25
click at [827, 570] on span "Cancelar" at bounding box center [838, 563] width 38 height 14
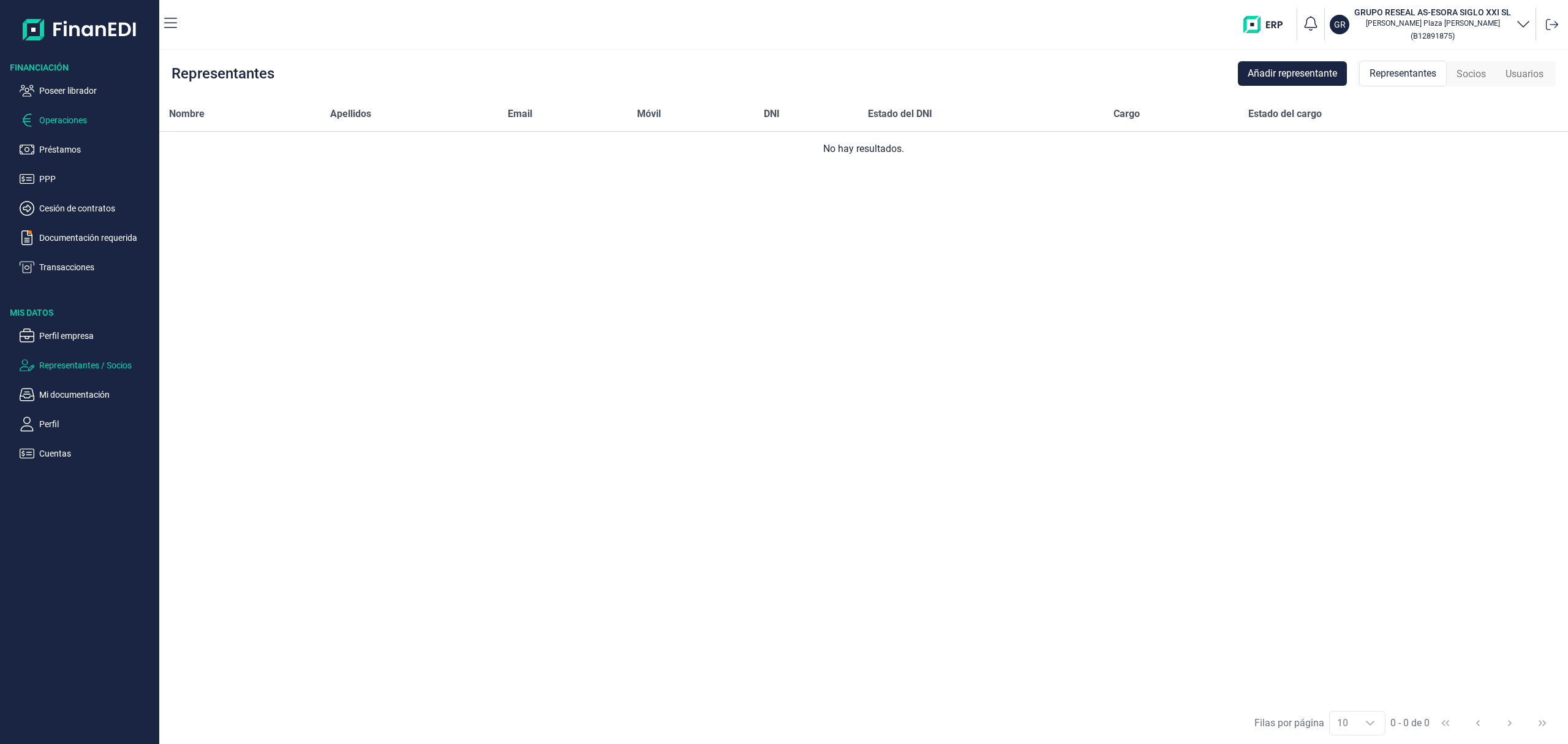
click at [67, 120] on p "Operaciones" at bounding box center [97, 120] width 115 height 14
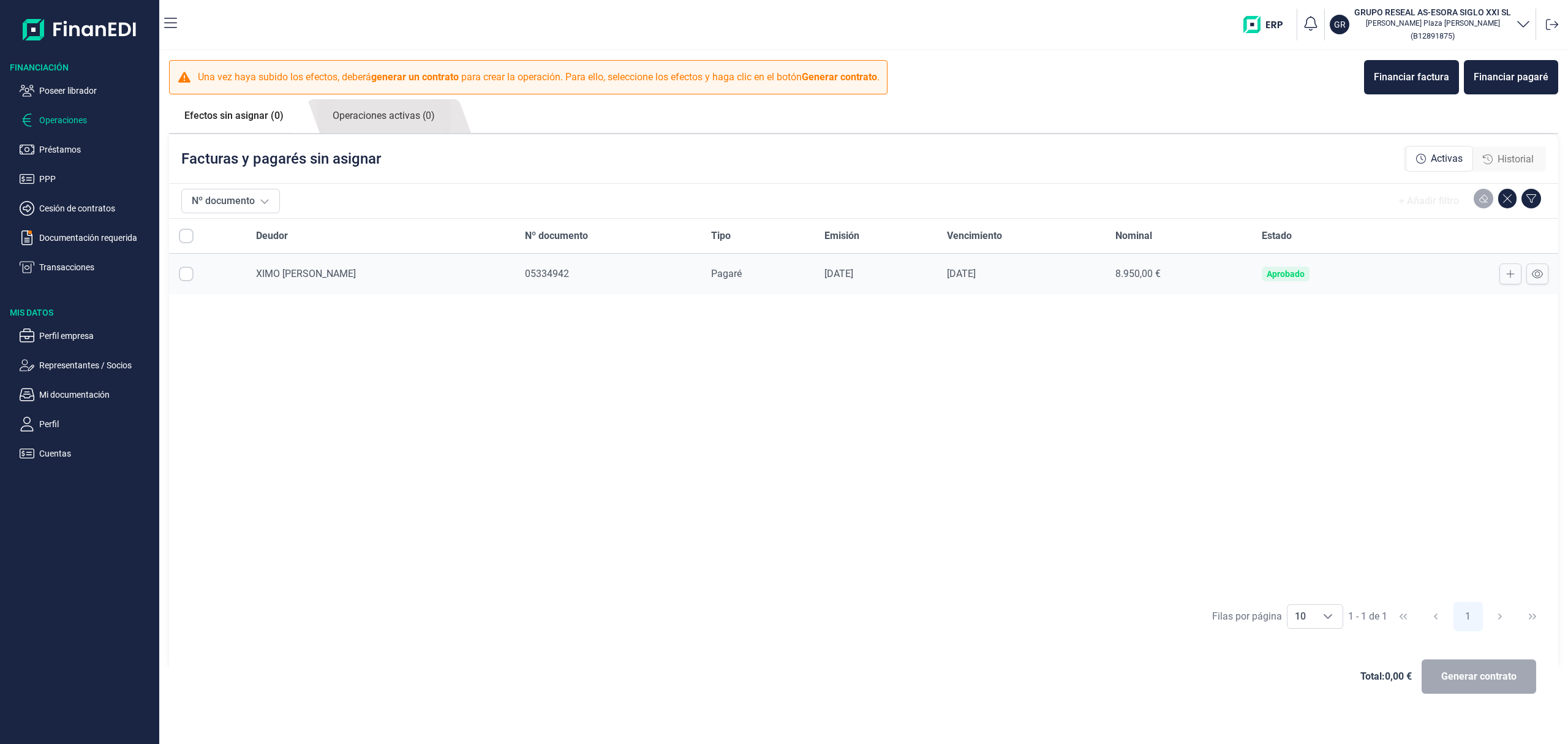
checkbox input "true"
